Goal: Find specific page/section: Find specific page/section

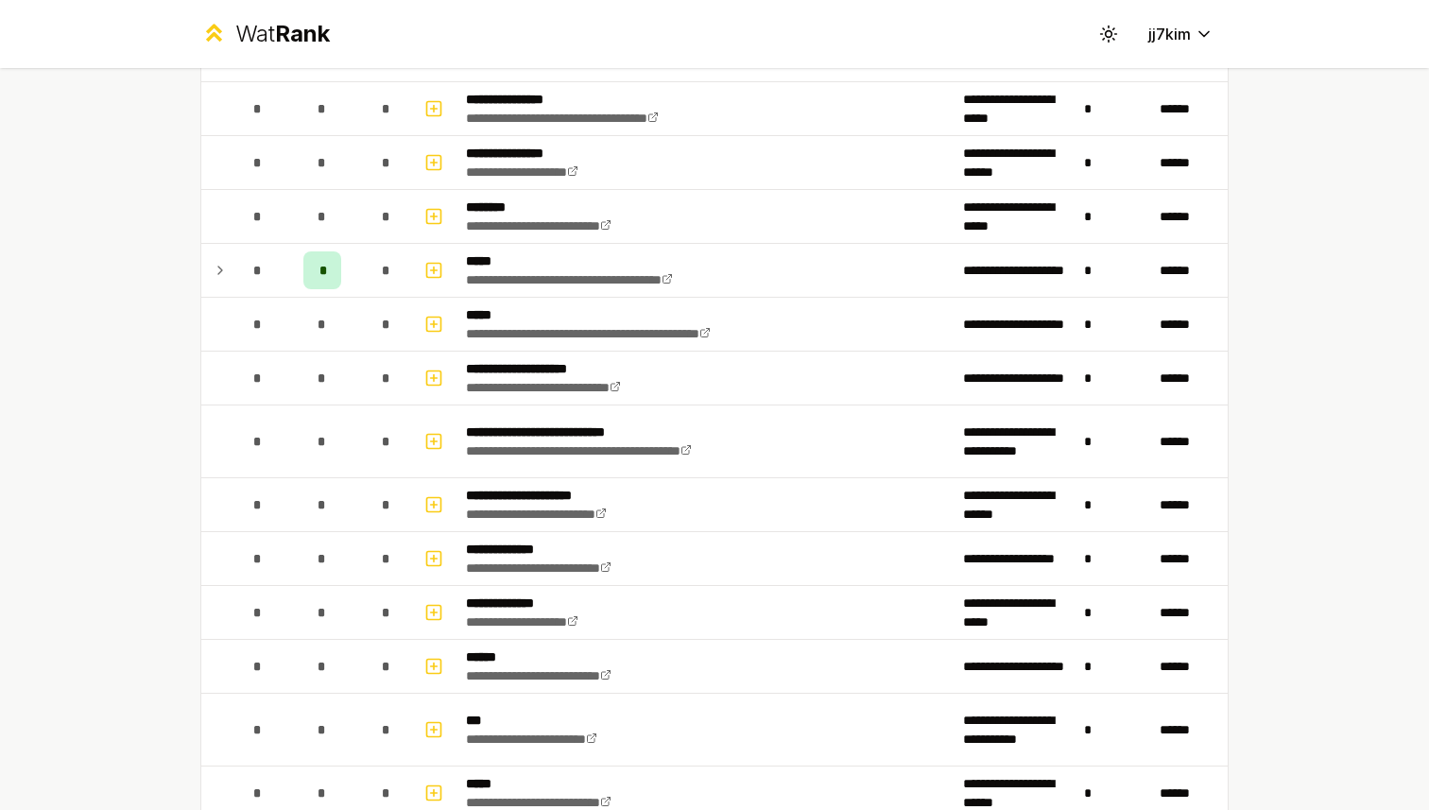
scroll to position [492, 0]
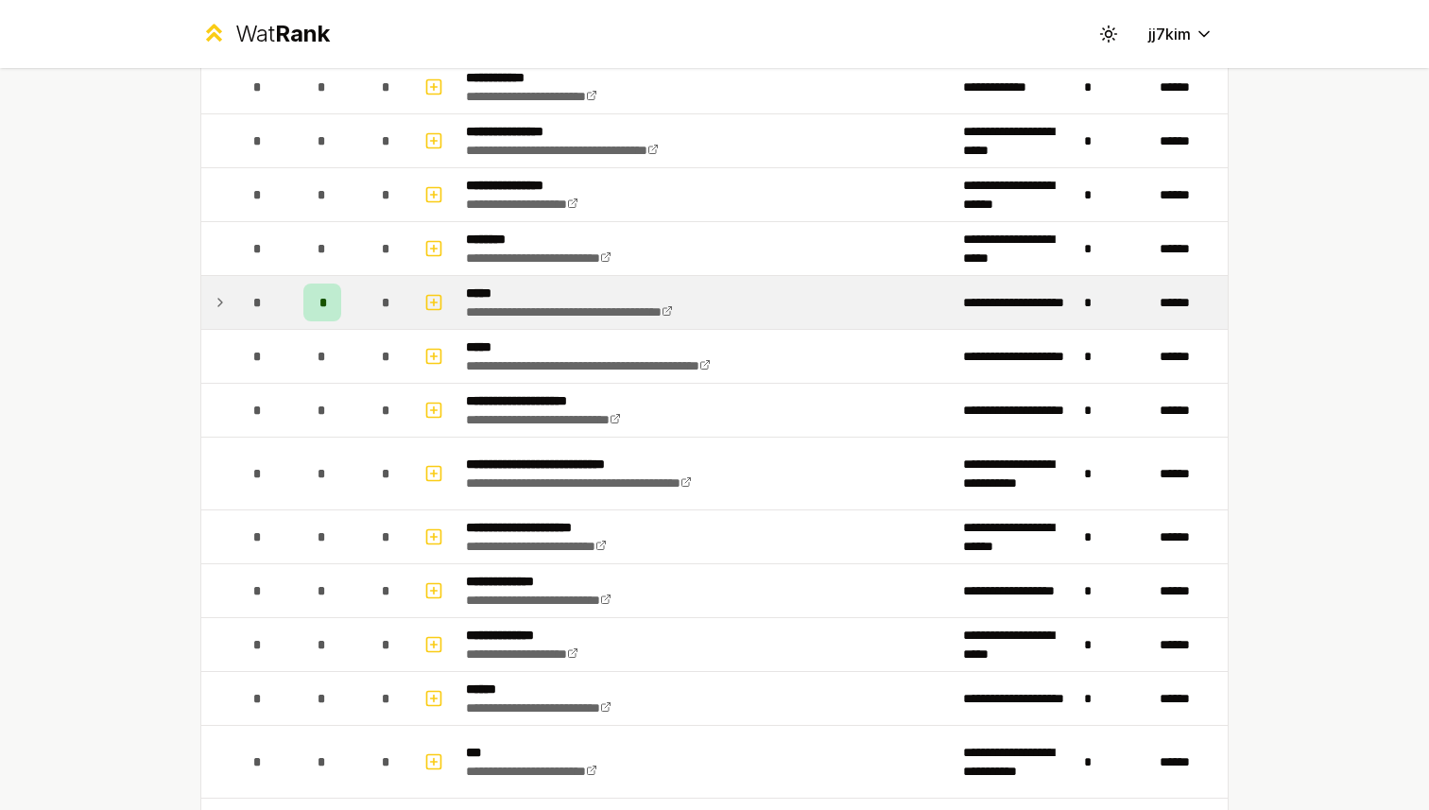
click at [213, 306] on icon at bounding box center [220, 302] width 15 height 23
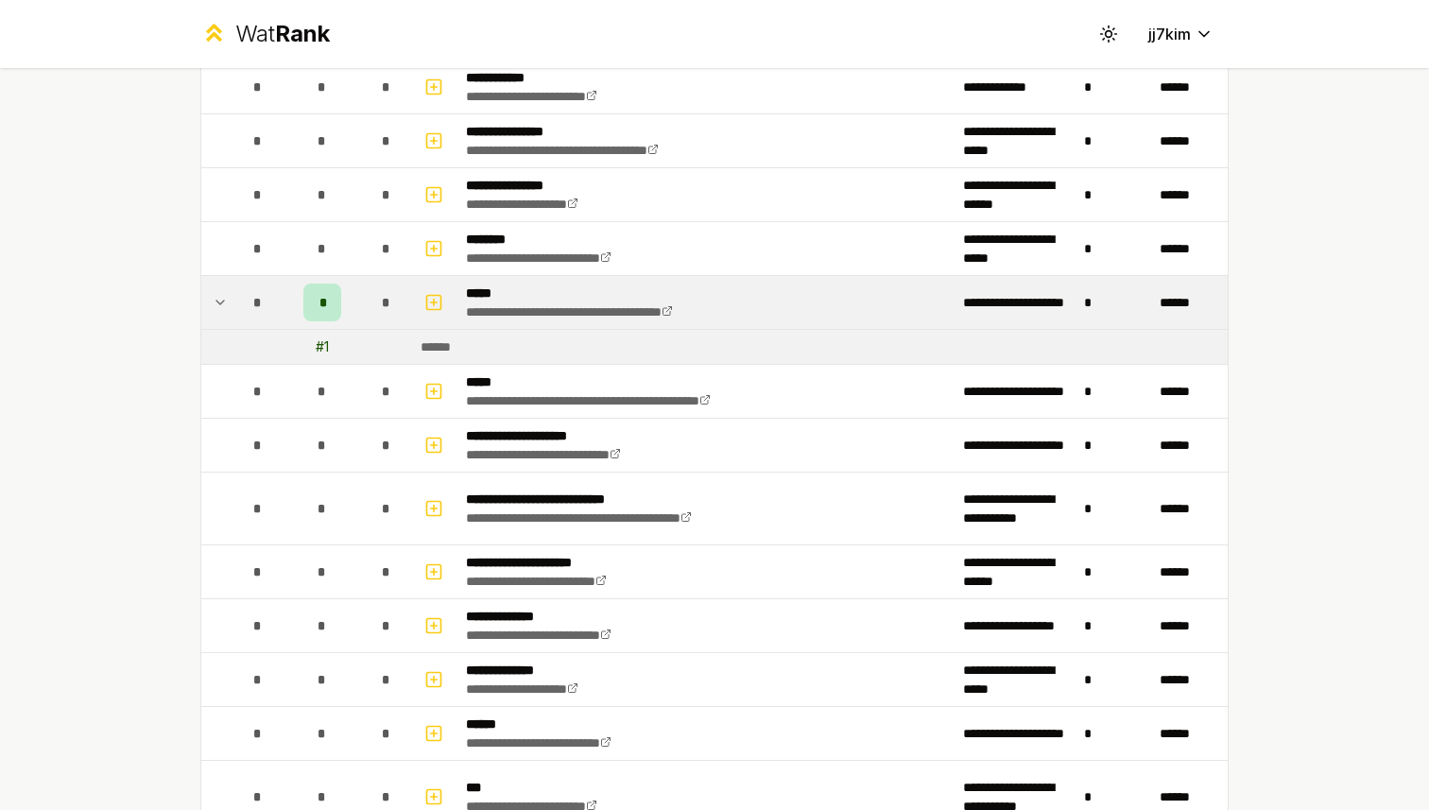
click at [216, 302] on icon at bounding box center [220, 303] width 8 height 4
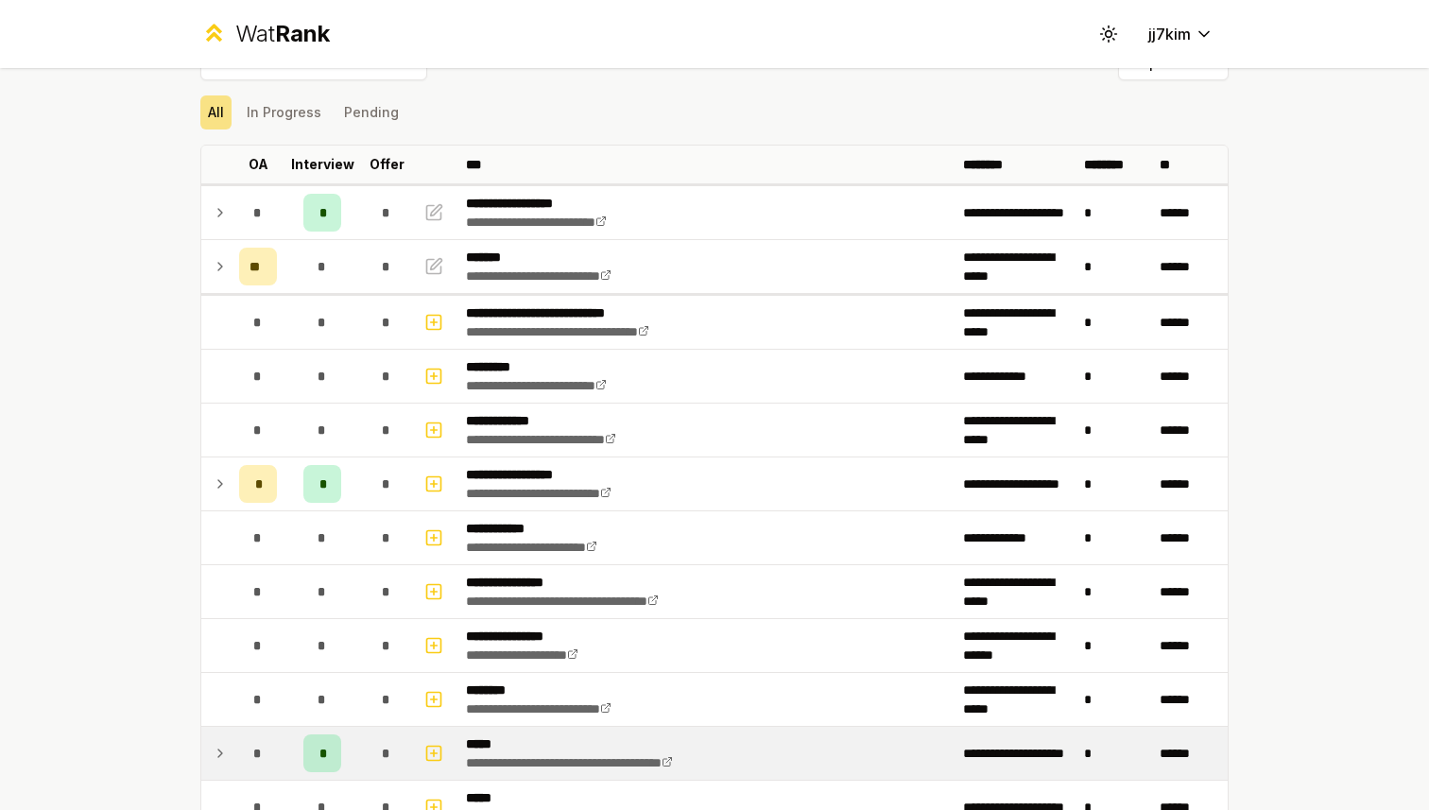
scroll to position [0, 0]
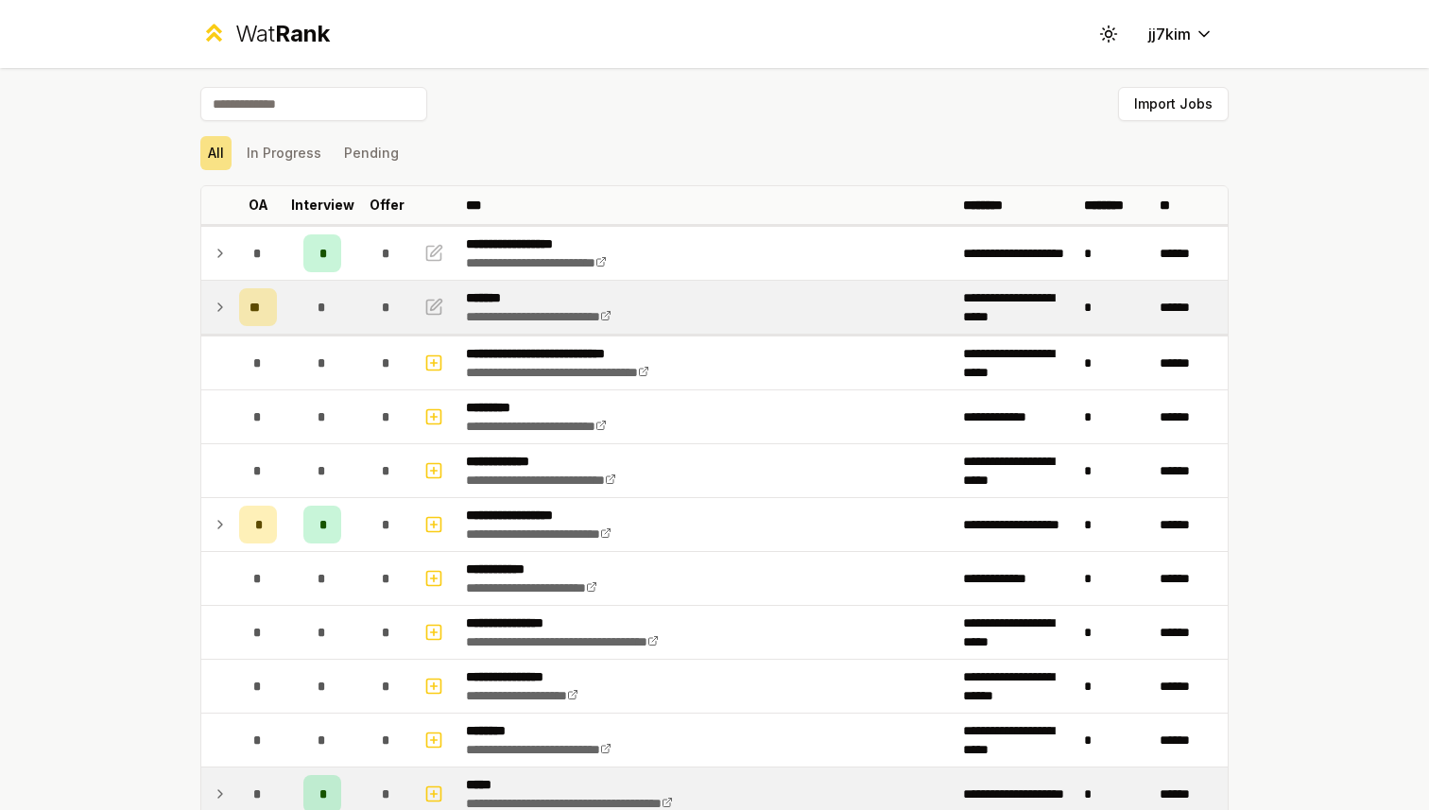
click at [217, 312] on icon at bounding box center [220, 307] width 15 height 23
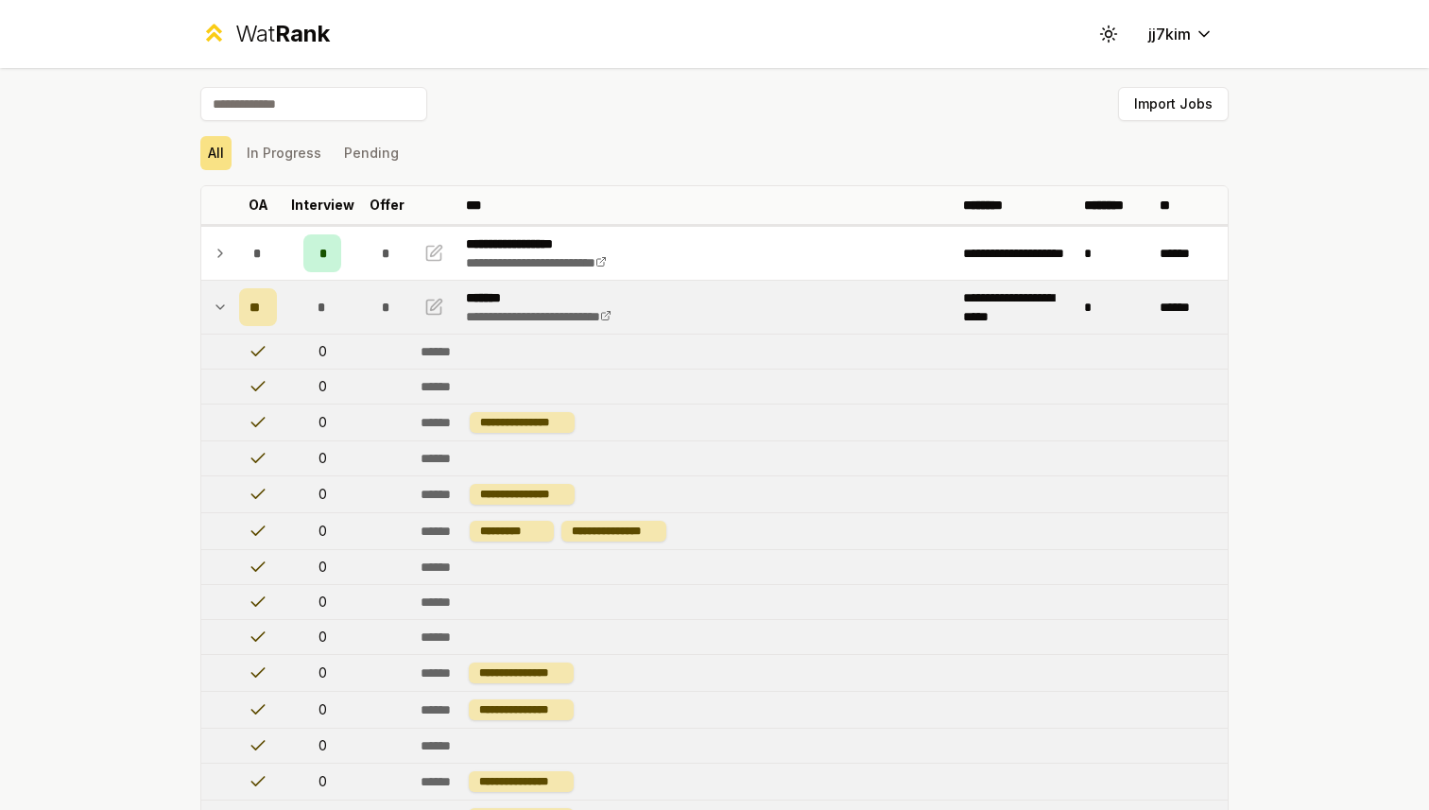
click at [213, 309] on icon at bounding box center [220, 307] width 15 height 23
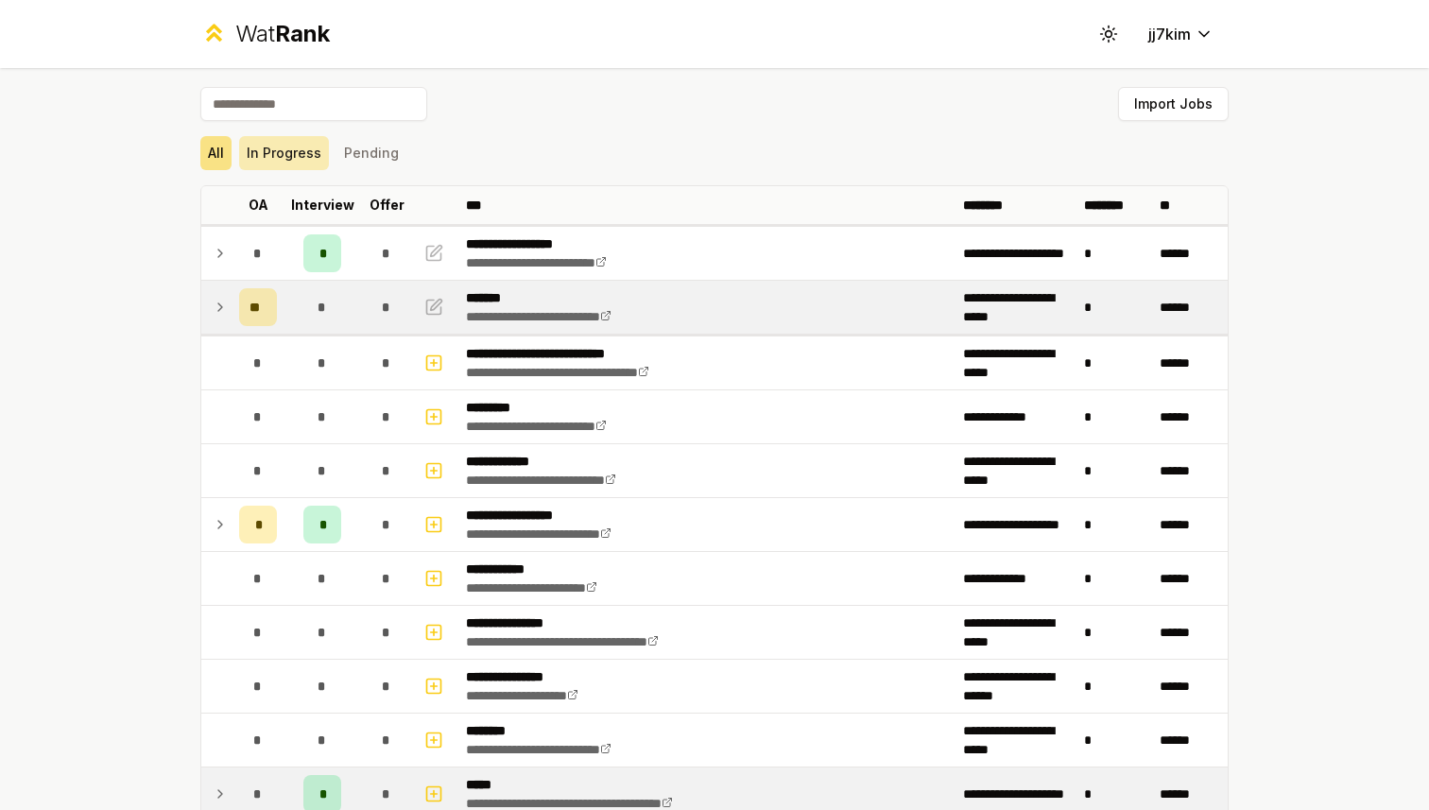
click at [273, 157] on button "In Progress" at bounding box center [284, 153] width 90 height 34
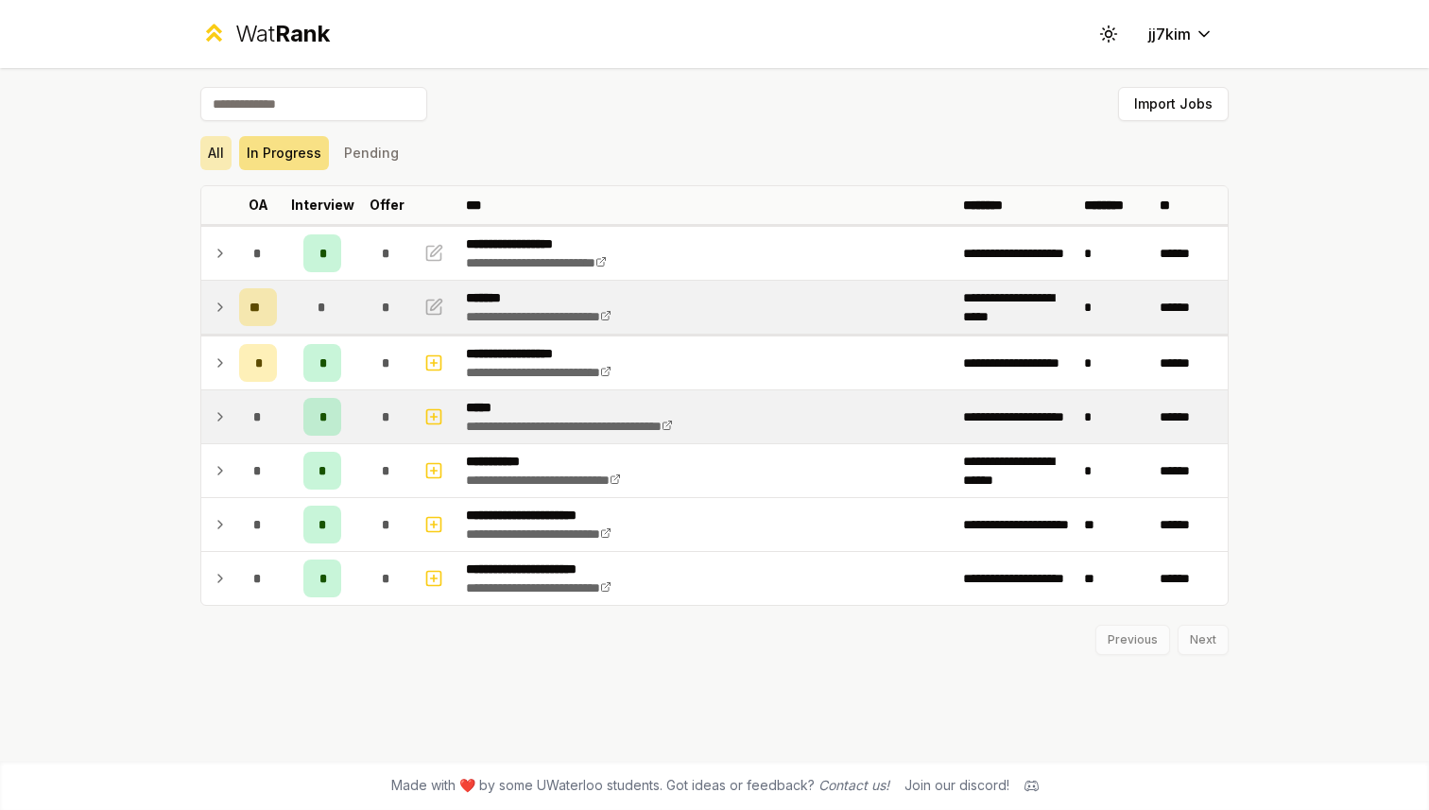
click at [227, 160] on button "All" at bounding box center [215, 153] width 31 height 34
